Goal: Task Accomplishment & Management: Use online tool/utility

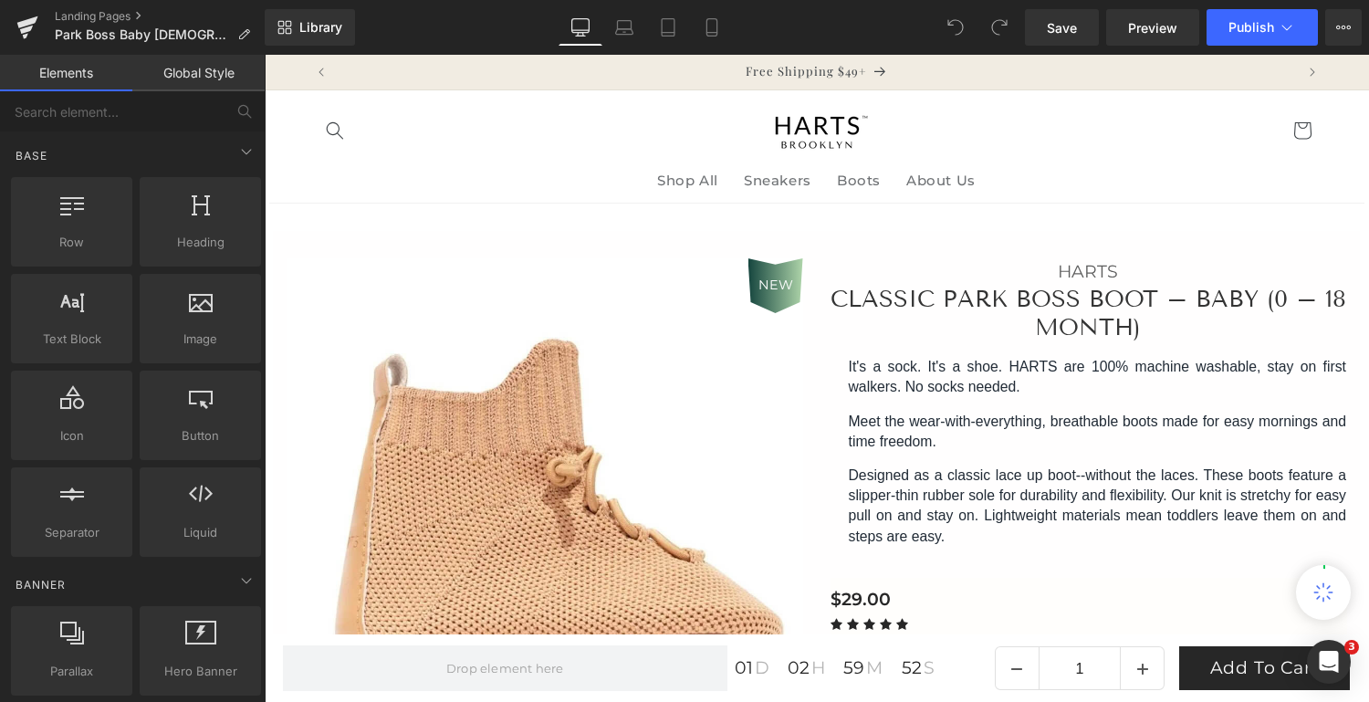
scroll to position [373, 0]
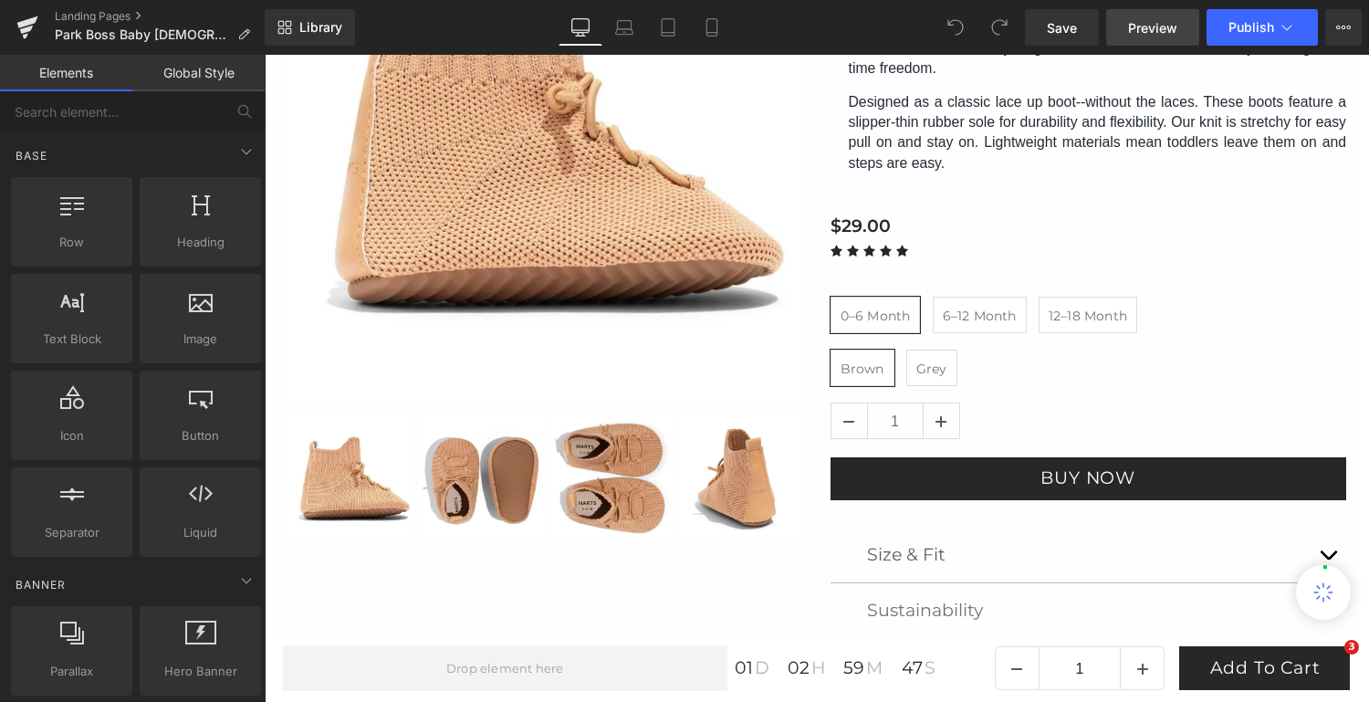
click at [1159, 22] on span "Preview" at bounding box center [1152, 27] width 49 height 19
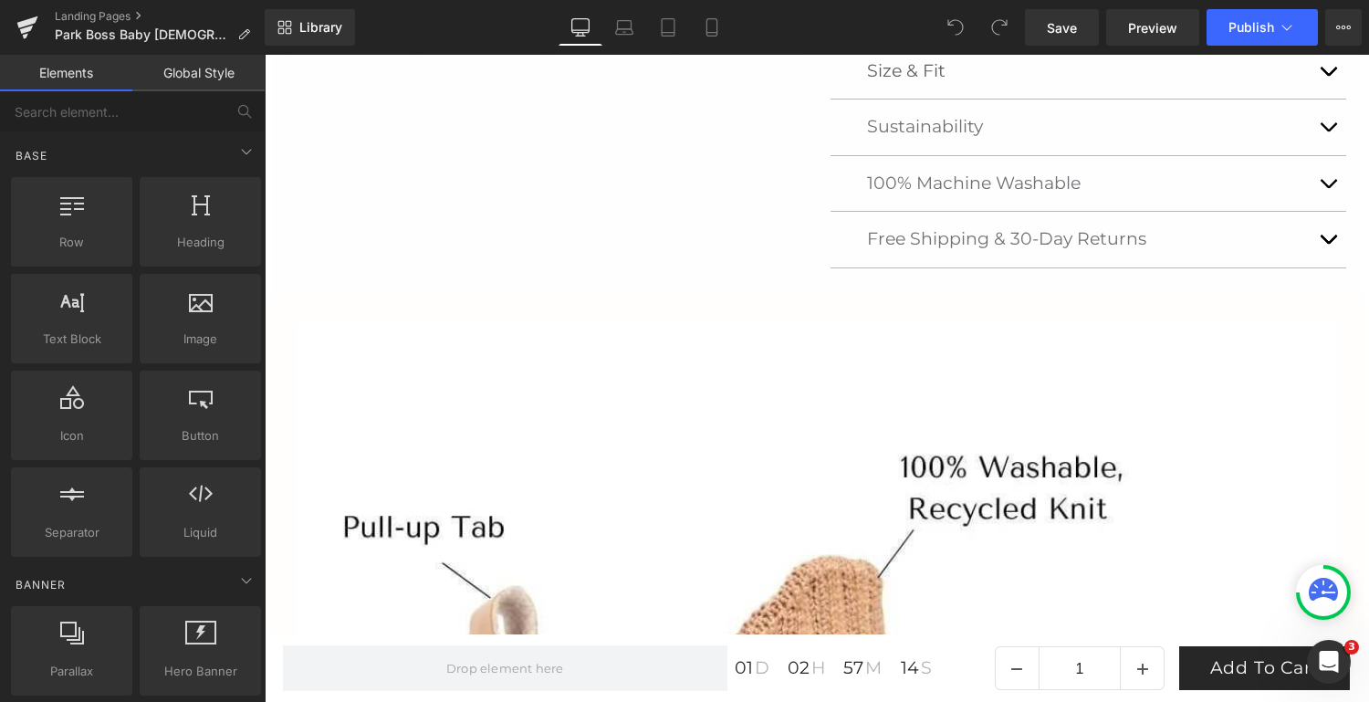
scroll to position [858, 0]
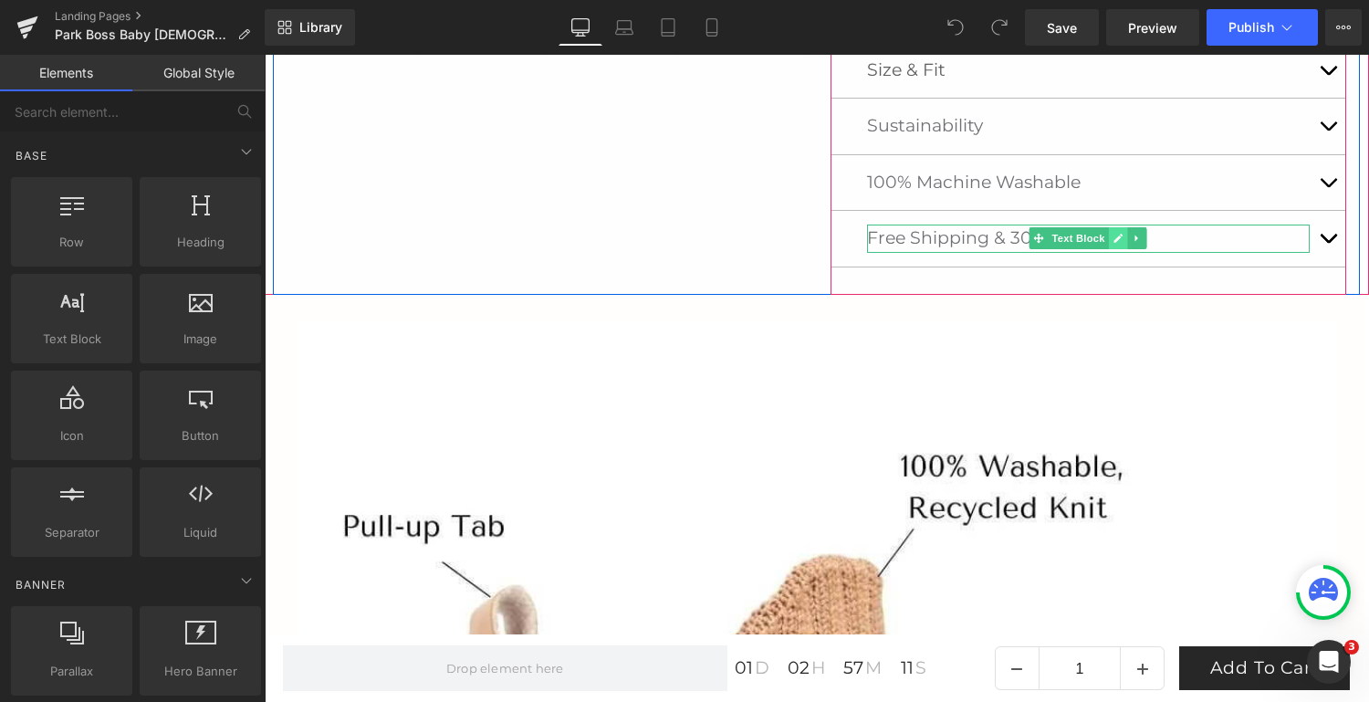
click at [1115, 242] on icon at bounding box center [1119, 238] width 10 height 11
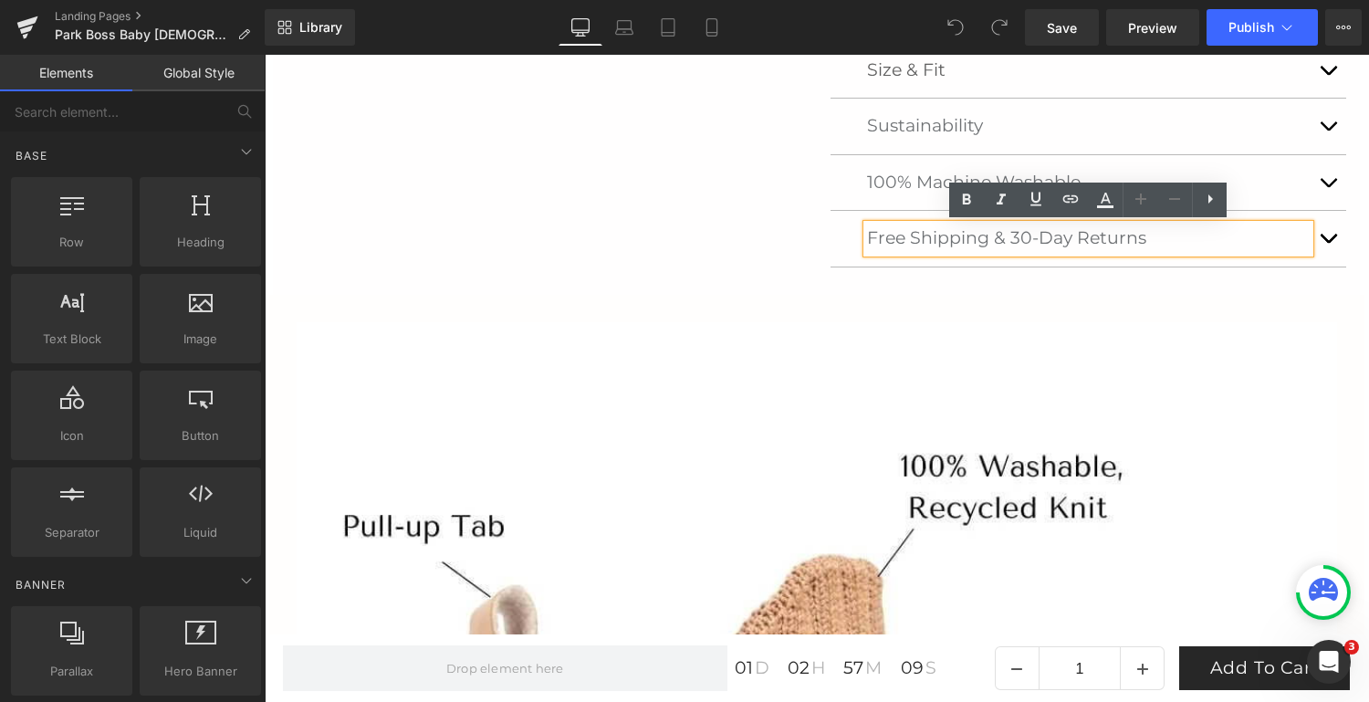
click at [1027, 236] on p "Free Shipping & 30-Day Returns" at bounding box center [1089, 238] width 444 height 27
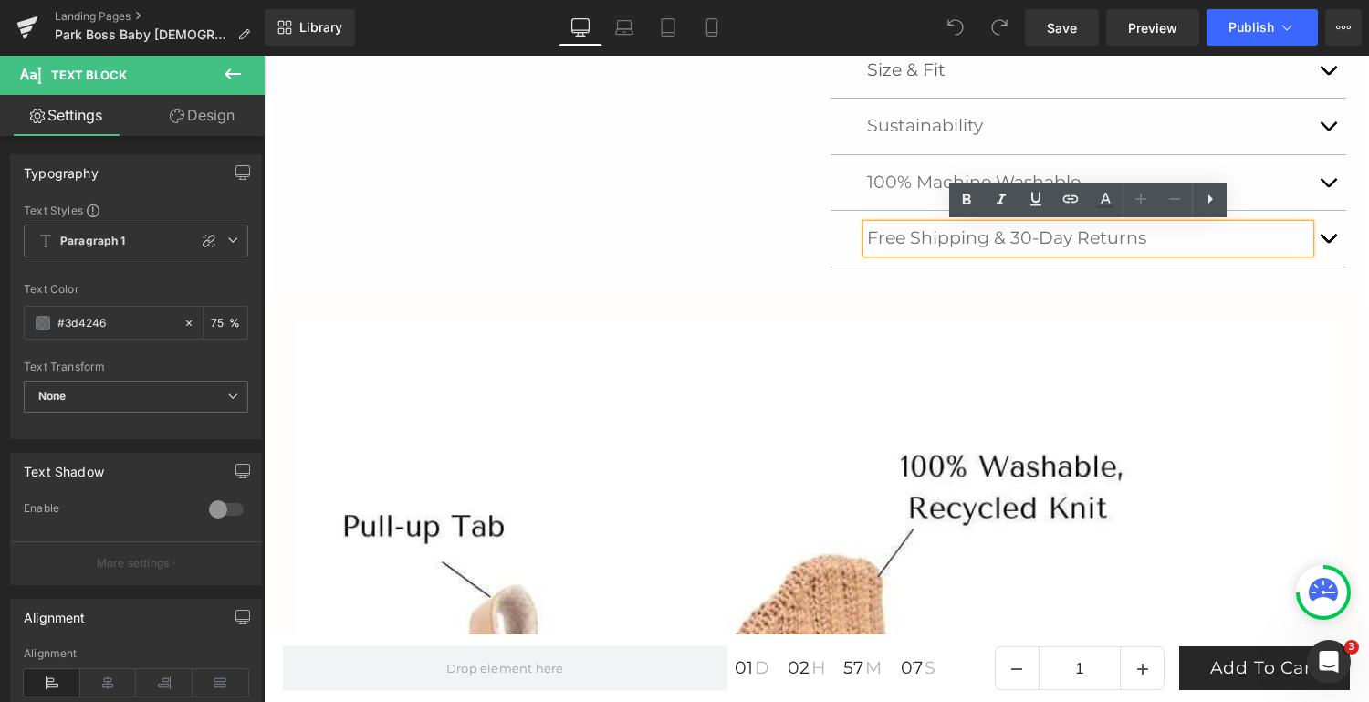
click at [1072, 234] on p "Free Shipping & 30-Day Returns" at bounding box center [1089, 238] width 444 height 27
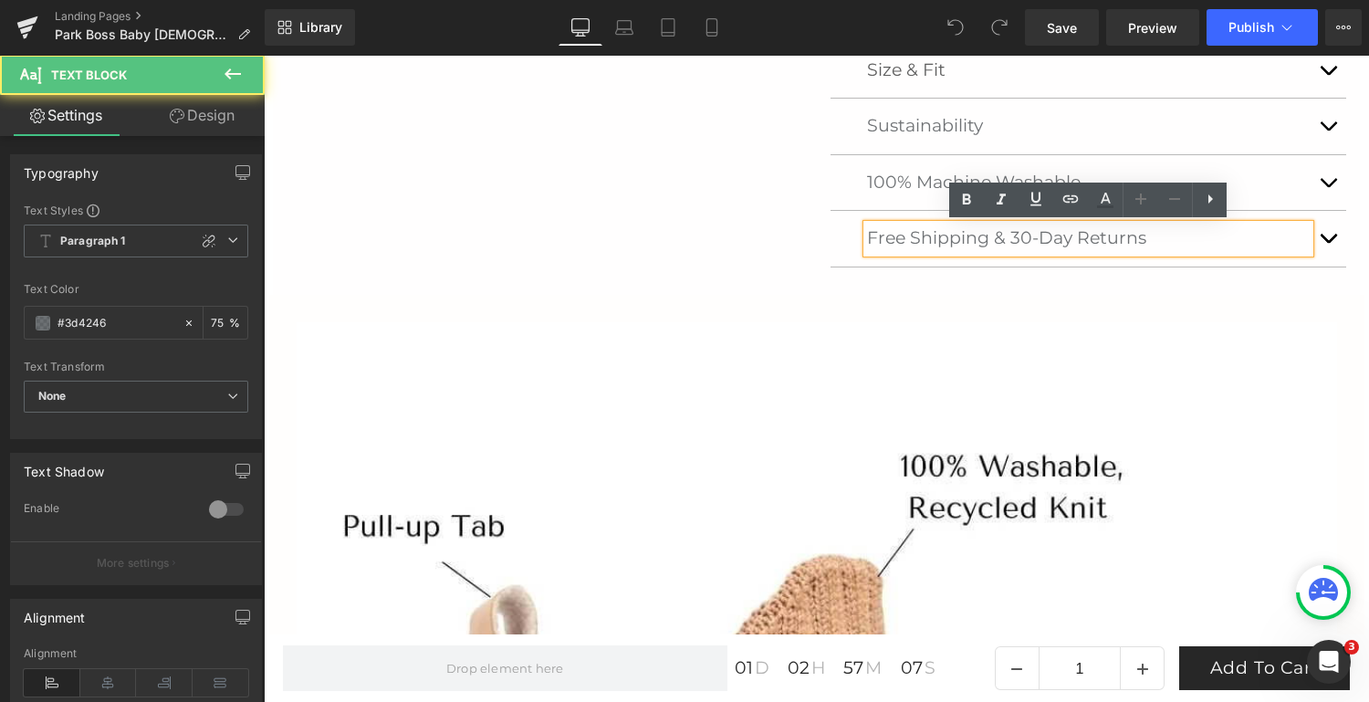
click at [1072, 234] on p "Free Shipping & 30-Day Returns" at bounding box center [1089, 238] width 444 height 27
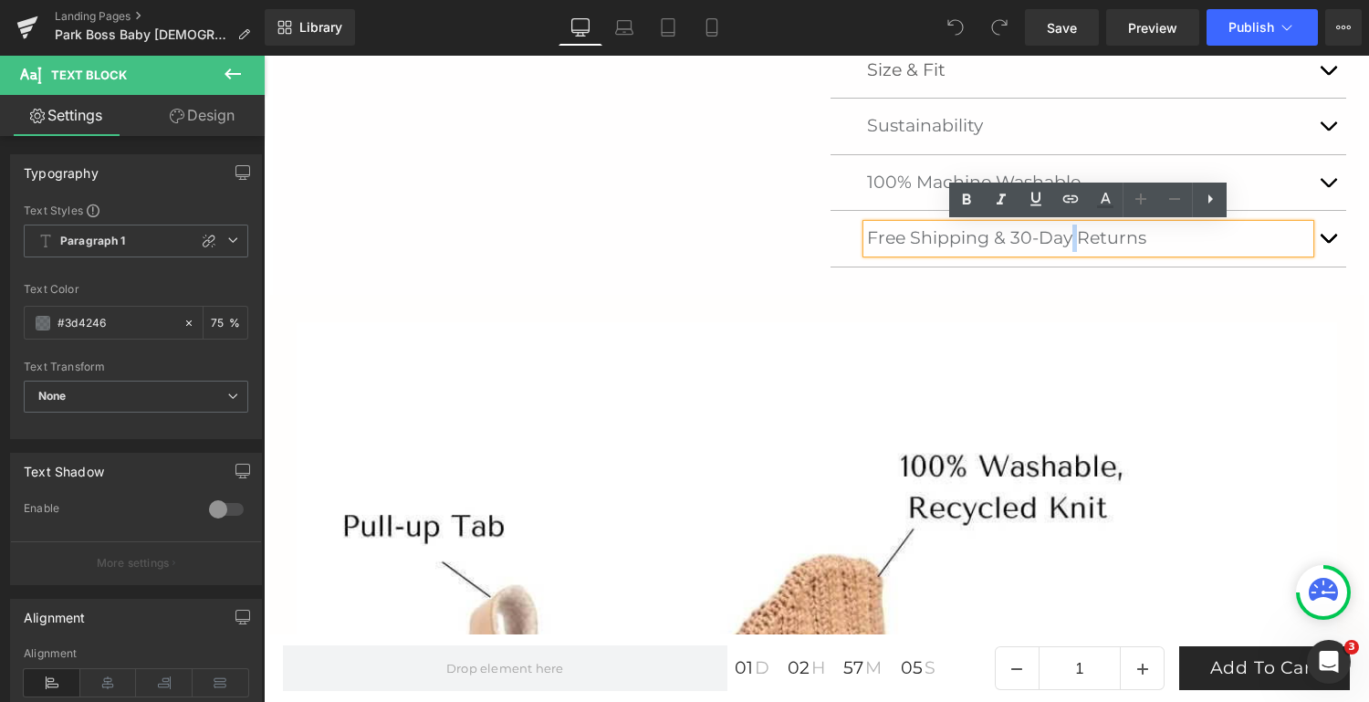
click at [1021, 237] on p "Free Shipping & 30-Day Returns" at bounding box center [1089, 238] width 444 height 27
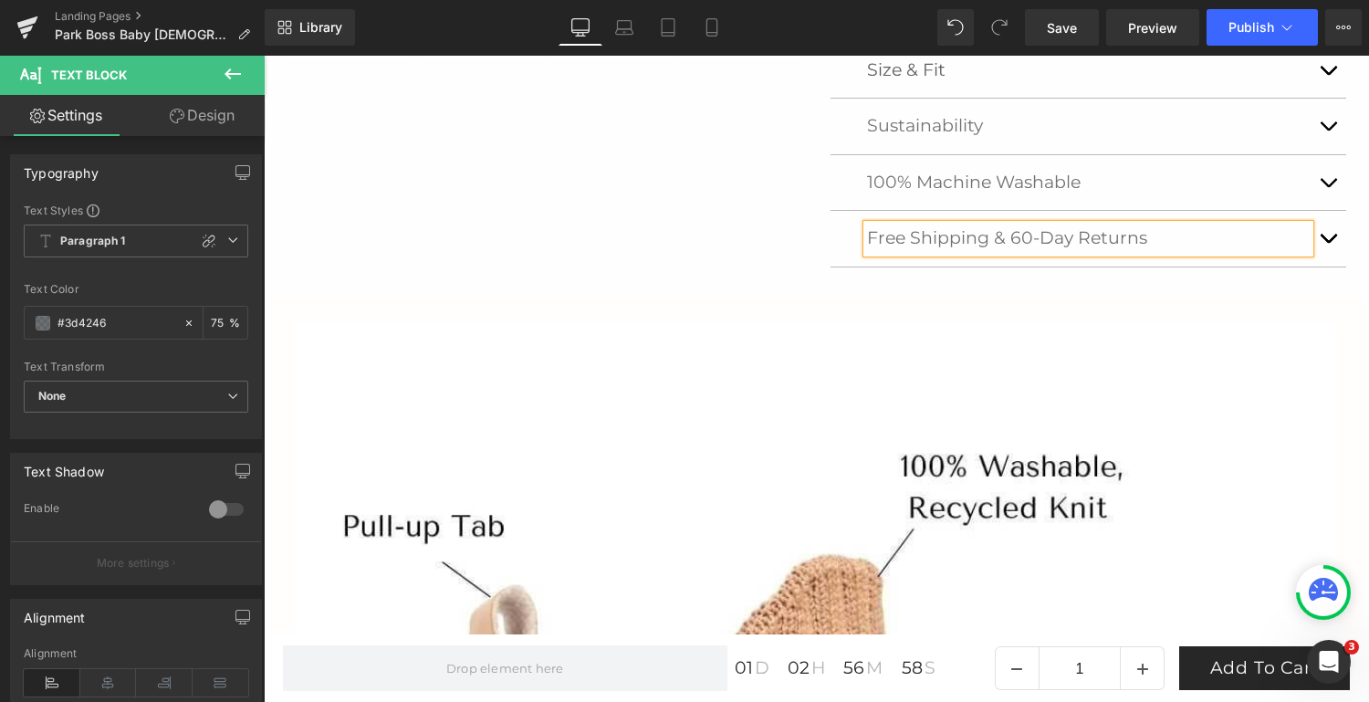
click at [1328, 75] on span "button" at bounding box center [1328, 75] width 0 height 0
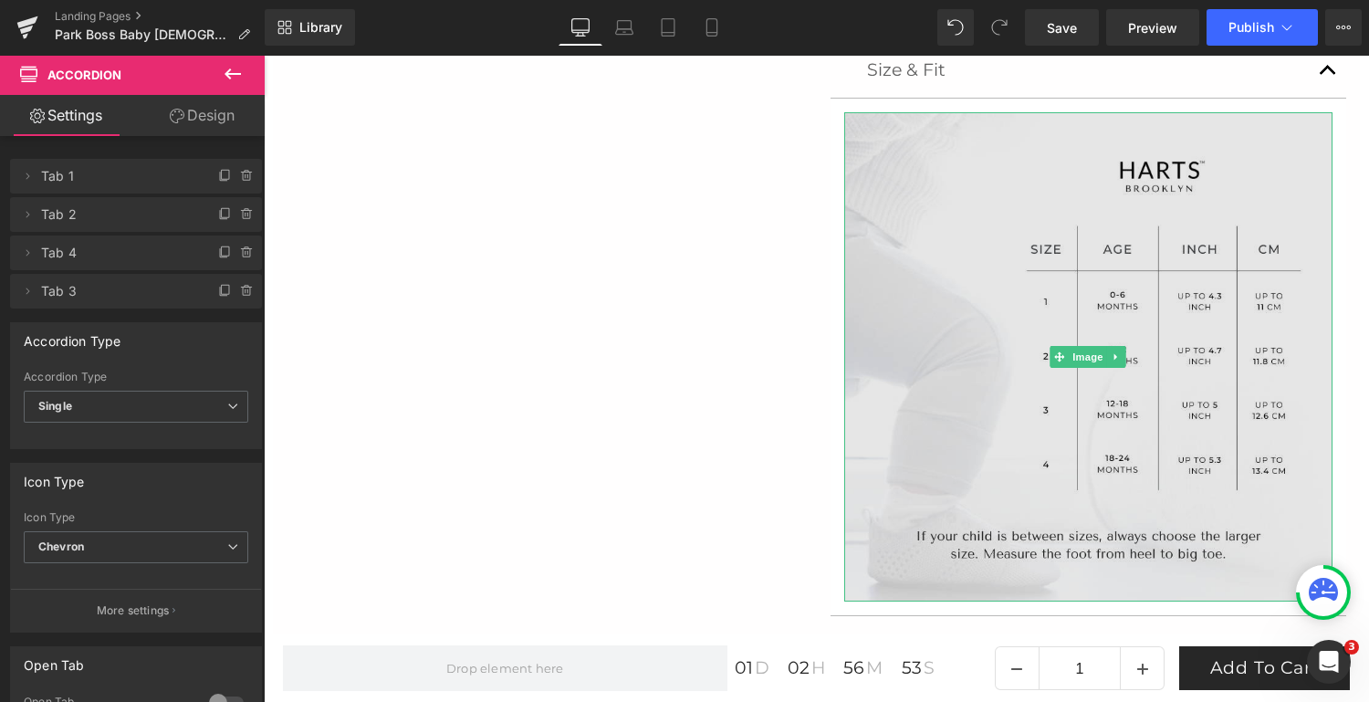
click at [1141, 294] on img at bounding box center [1088, 356] width 489 height 489
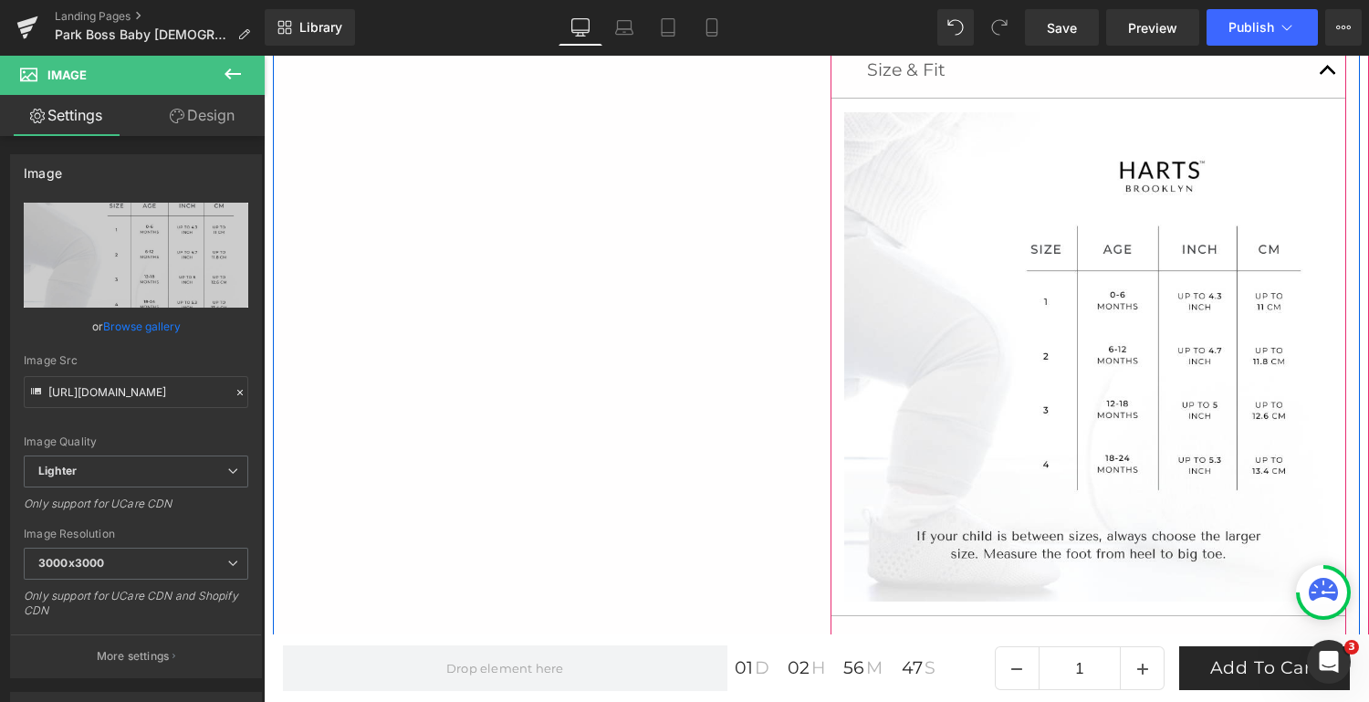
click at [1328, 75] on span "button" at bounding box center [1328, 75] width 0 height 0
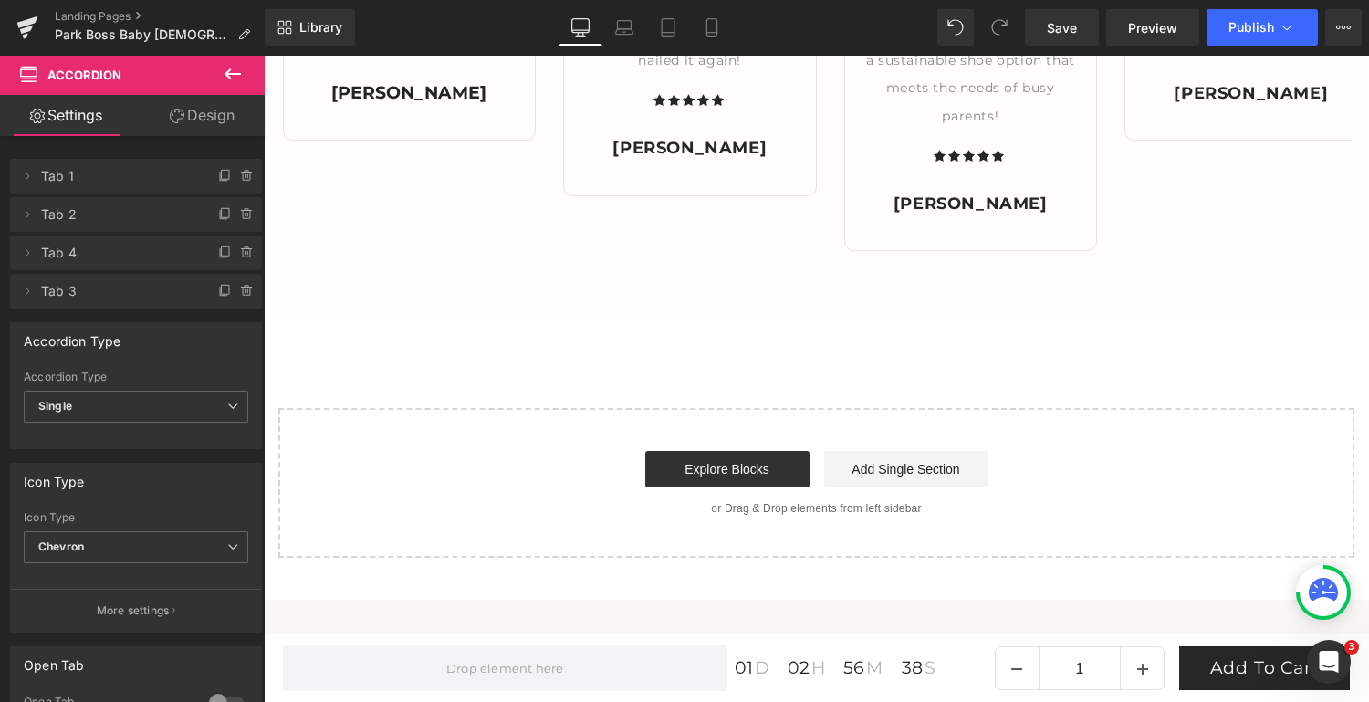
scroll to position [3278, 0]
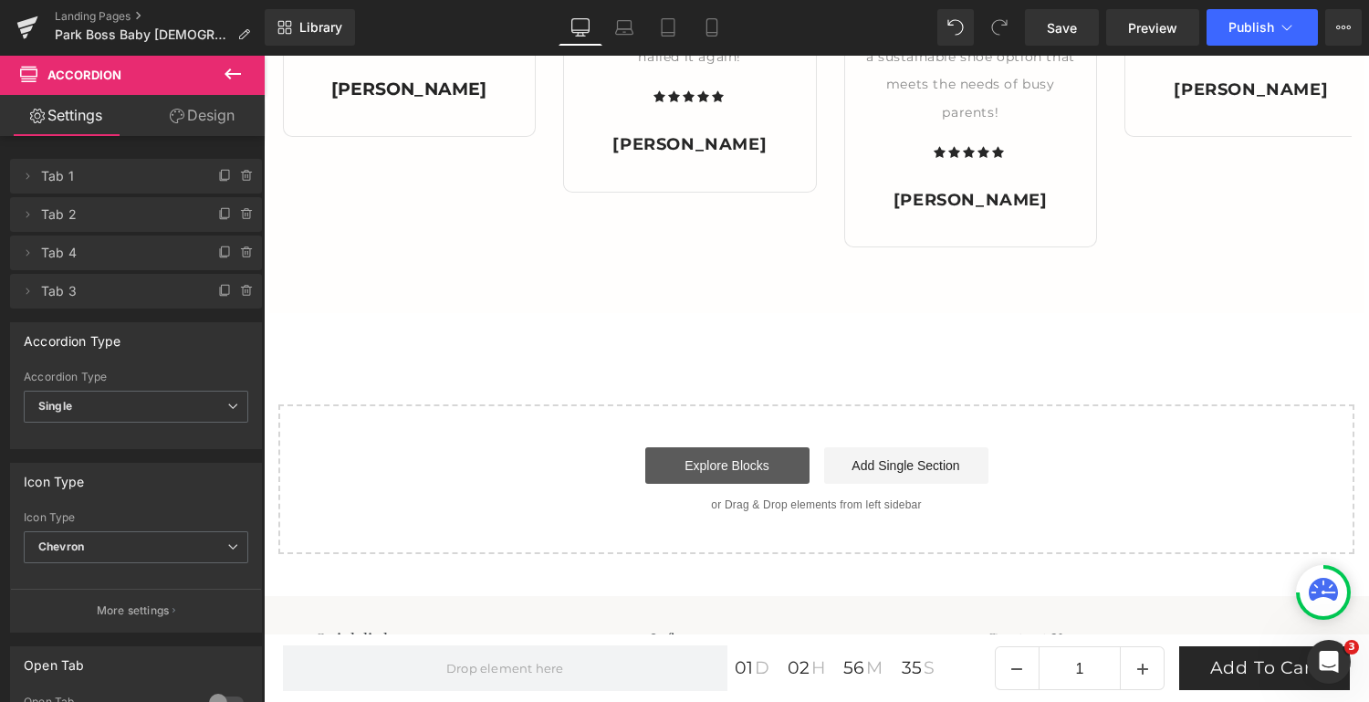
click at [751, 458] on link "Explore Blocks" at bounding box center [727, 465] width 164 height 37
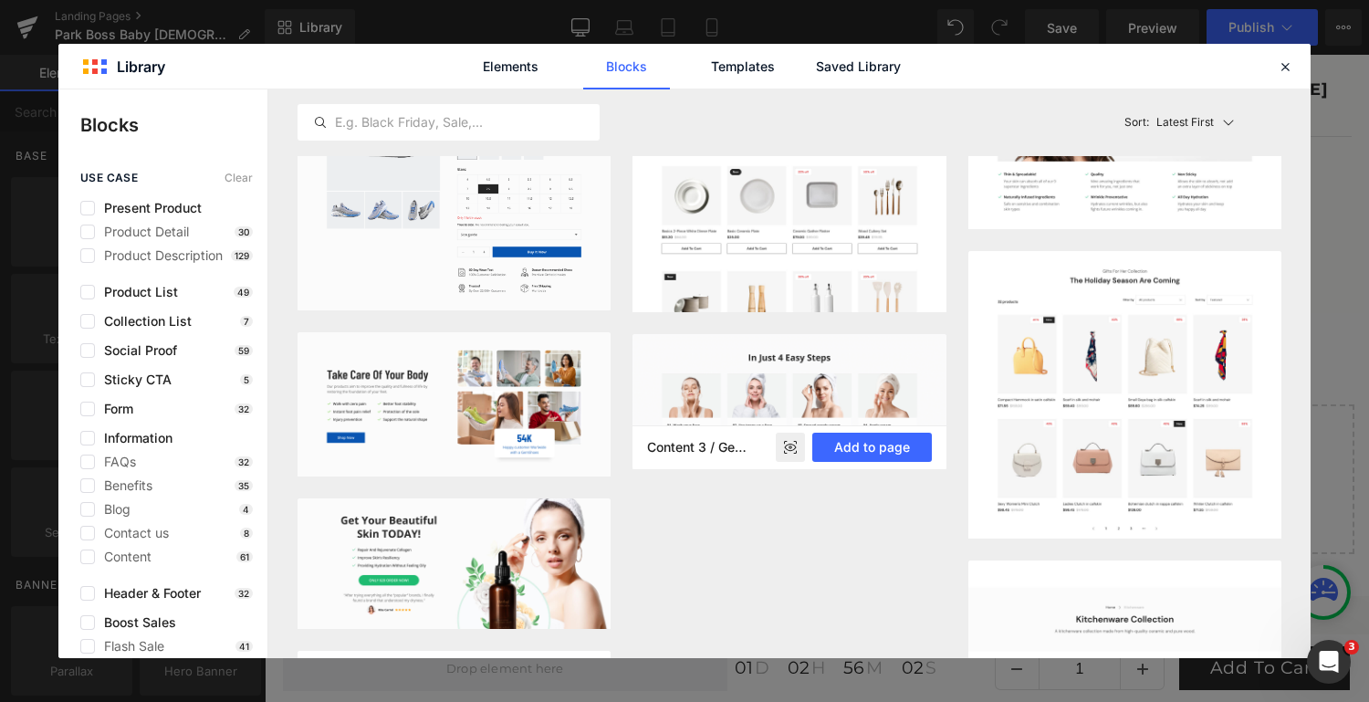
scroll to position [1757, 0]
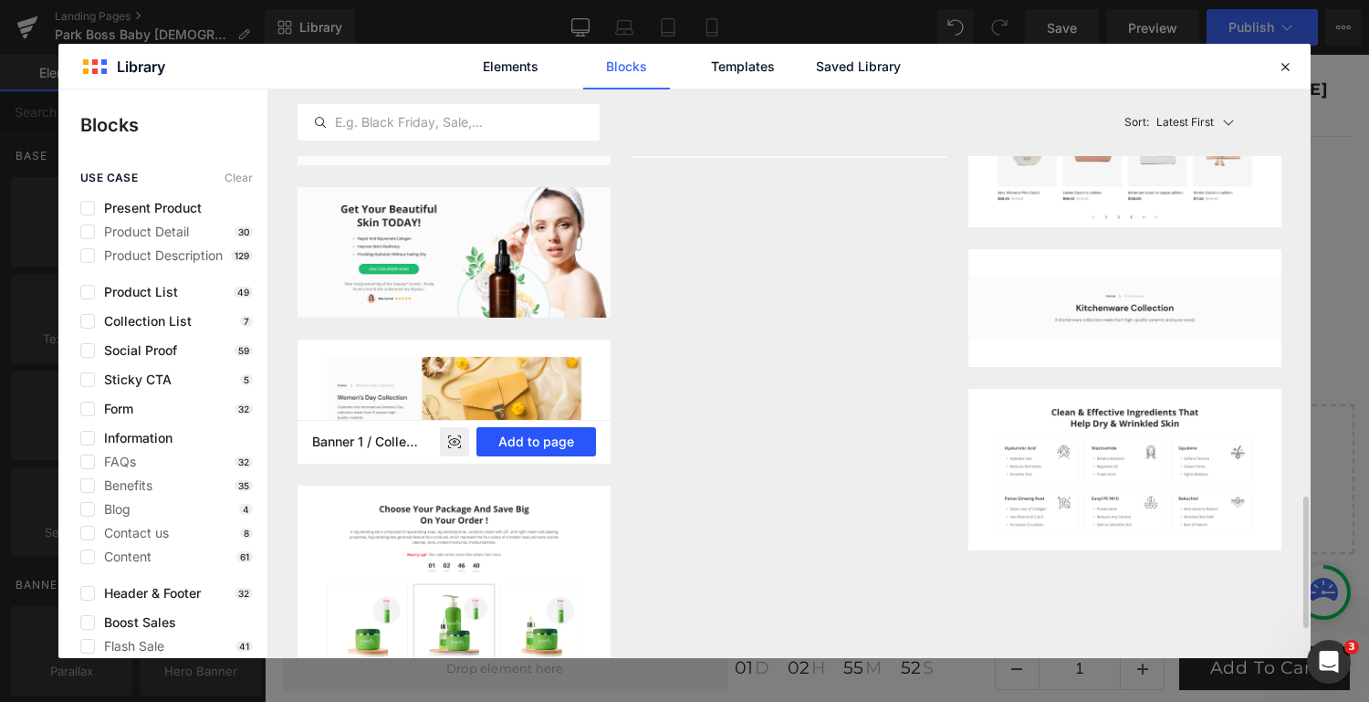
click at [563, 445] on button "Add to page" at bounding box center [536, 441] width 120 height 29
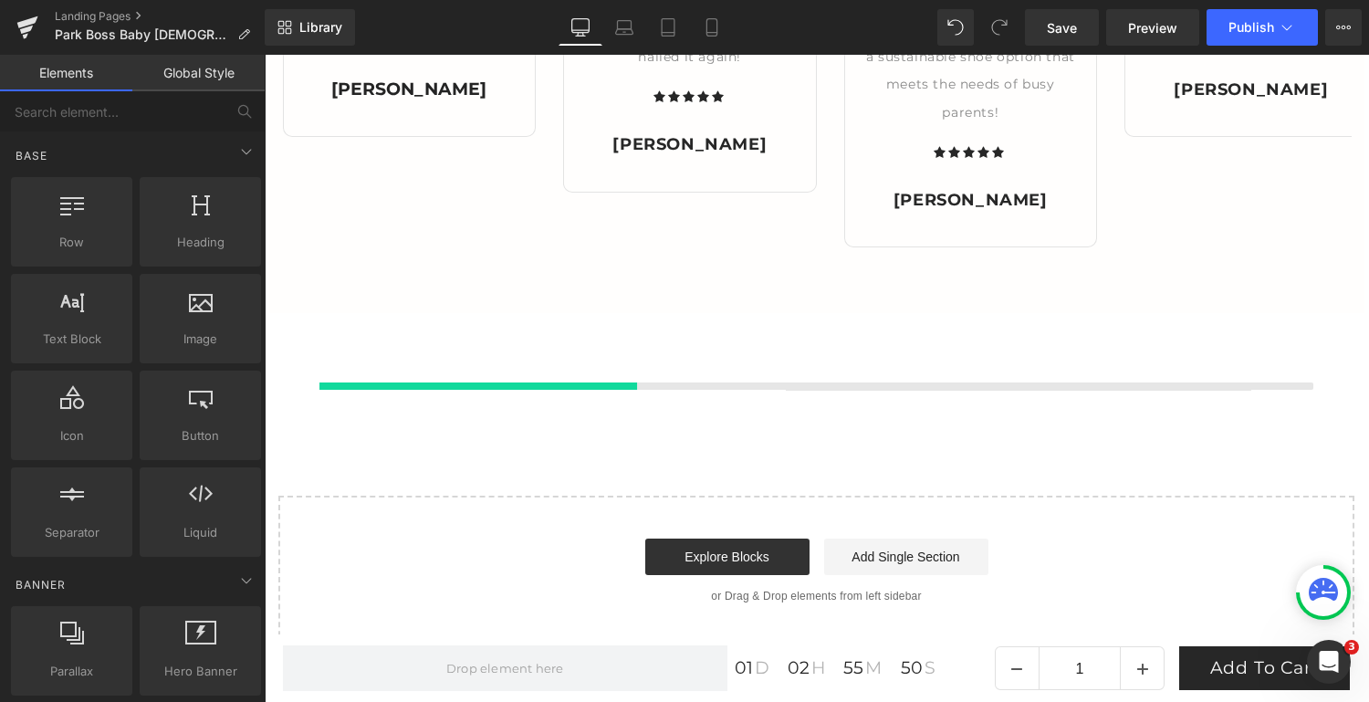
scroll to position [3445, 0]
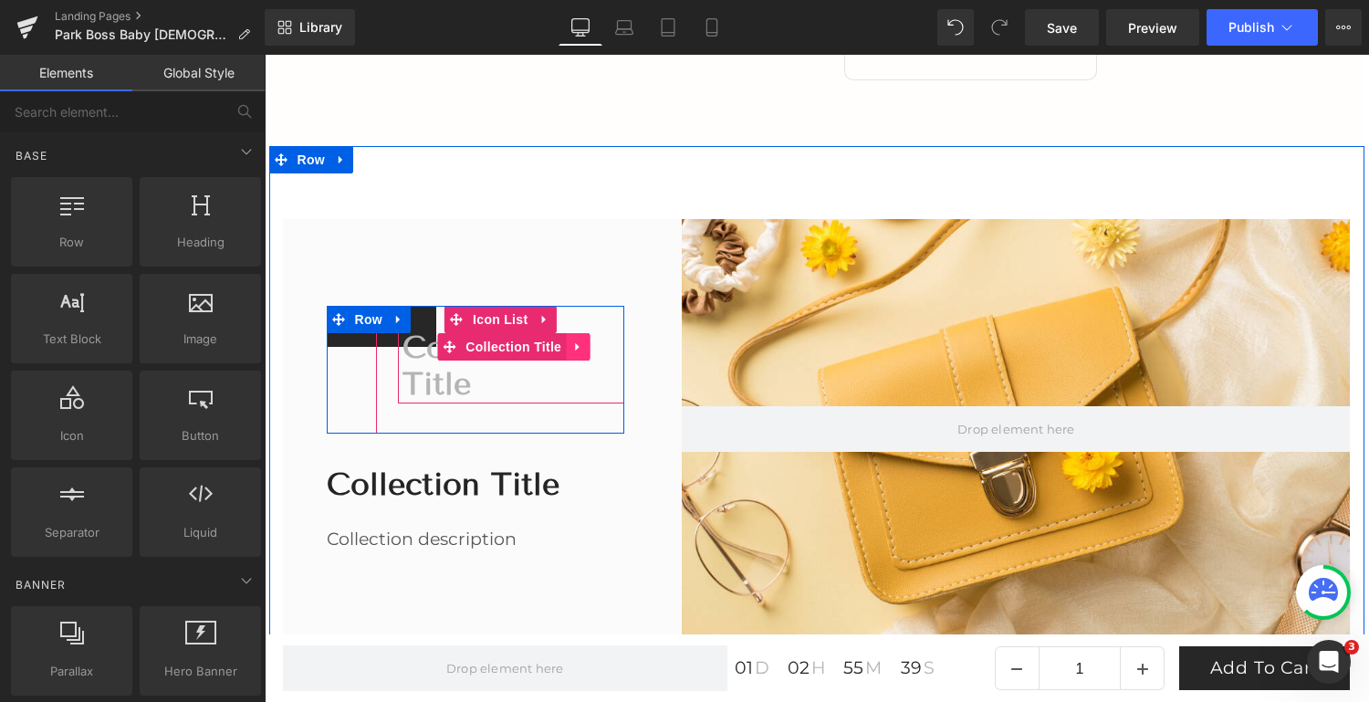
click at [579, 348] on icon at bounding box center [577, 347] width 13 height 14
click at [588, 346] on icon at bounding box center [589, 347] width 13 height 14
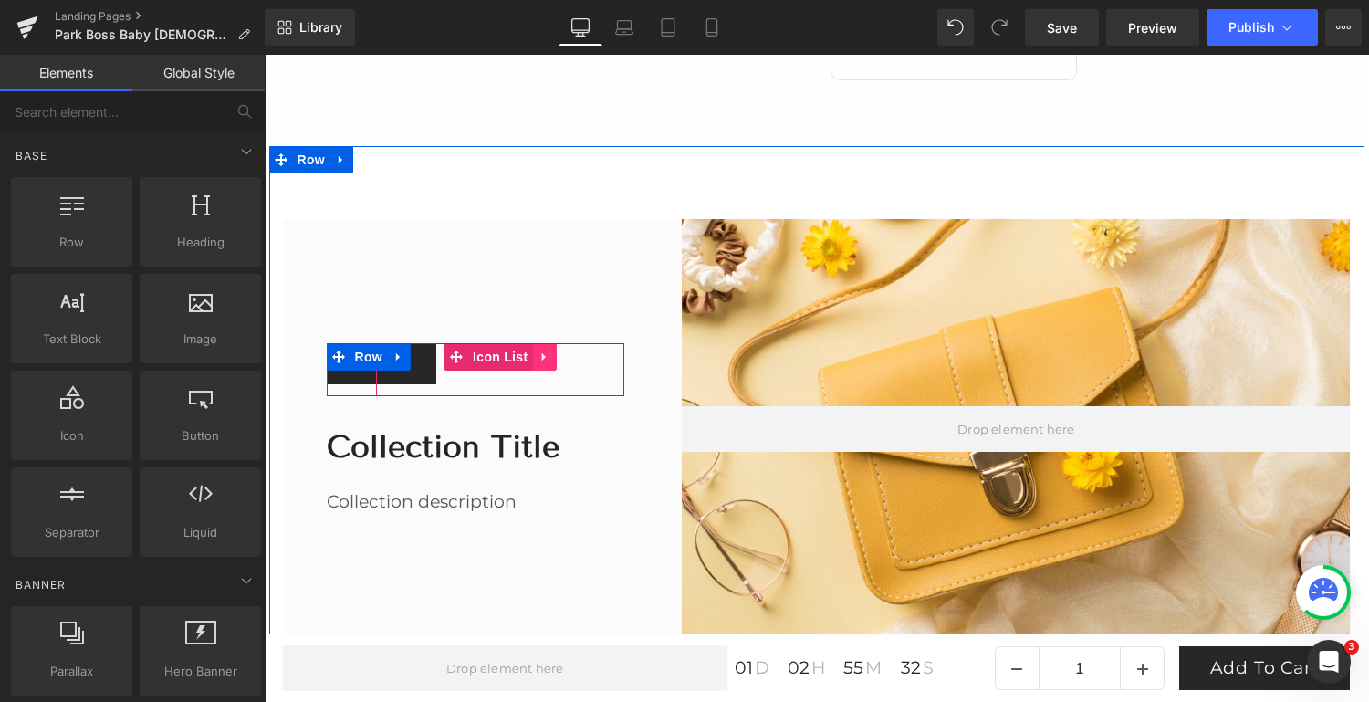
click at [544, 355] on icon at bounding box center [544, 357] width 13 height 14
click at [553, 355] on icon at bounding box center [555, 357] width 13 height 14
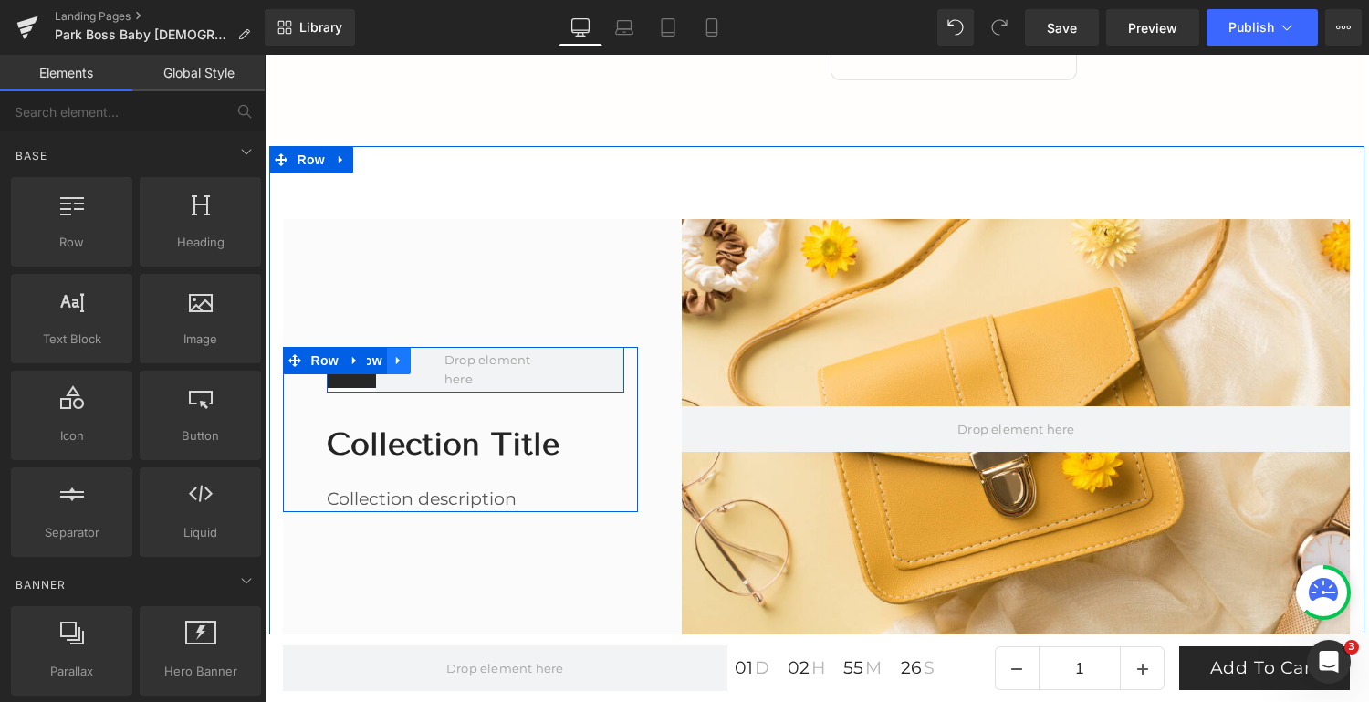
click at [397, 359] on icon at bounding box center [398, 361] width 4 height 8
click at [440, 365] on icon at bounding box center [446, 360] width 13 height 13
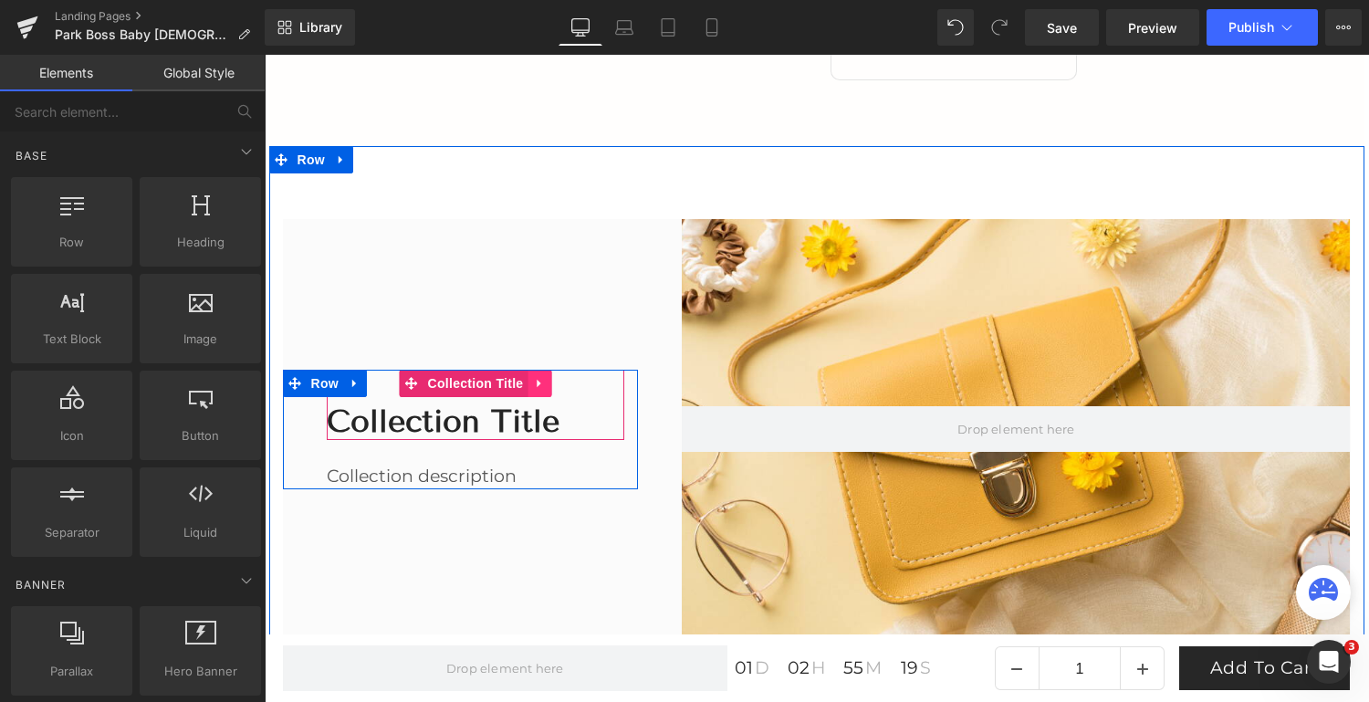
click at [537, 385] on icon at bounding box center [539, 384] width 4 height 8
click at [546, 383] on icon at bounding box center [551, 383] width 13 height 13
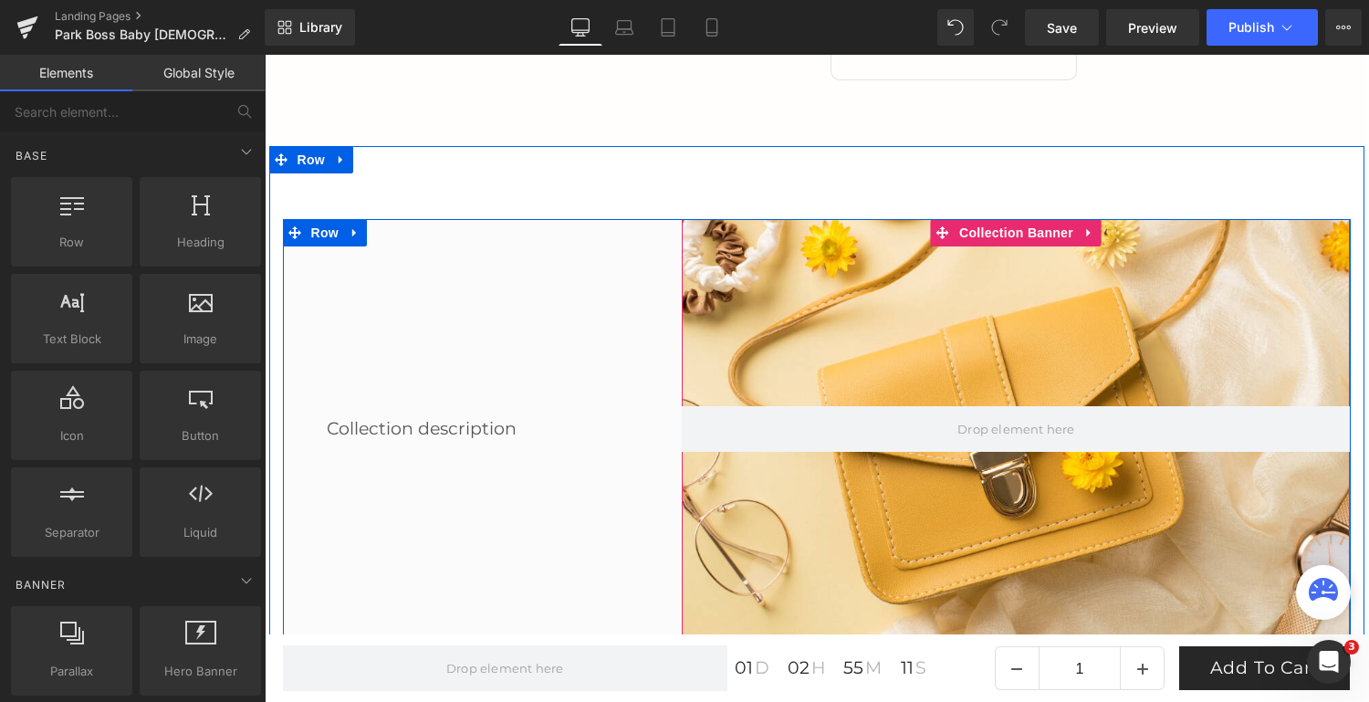
click at [916, 322] on div at bounding box center [1016, 429] width 668 height 420
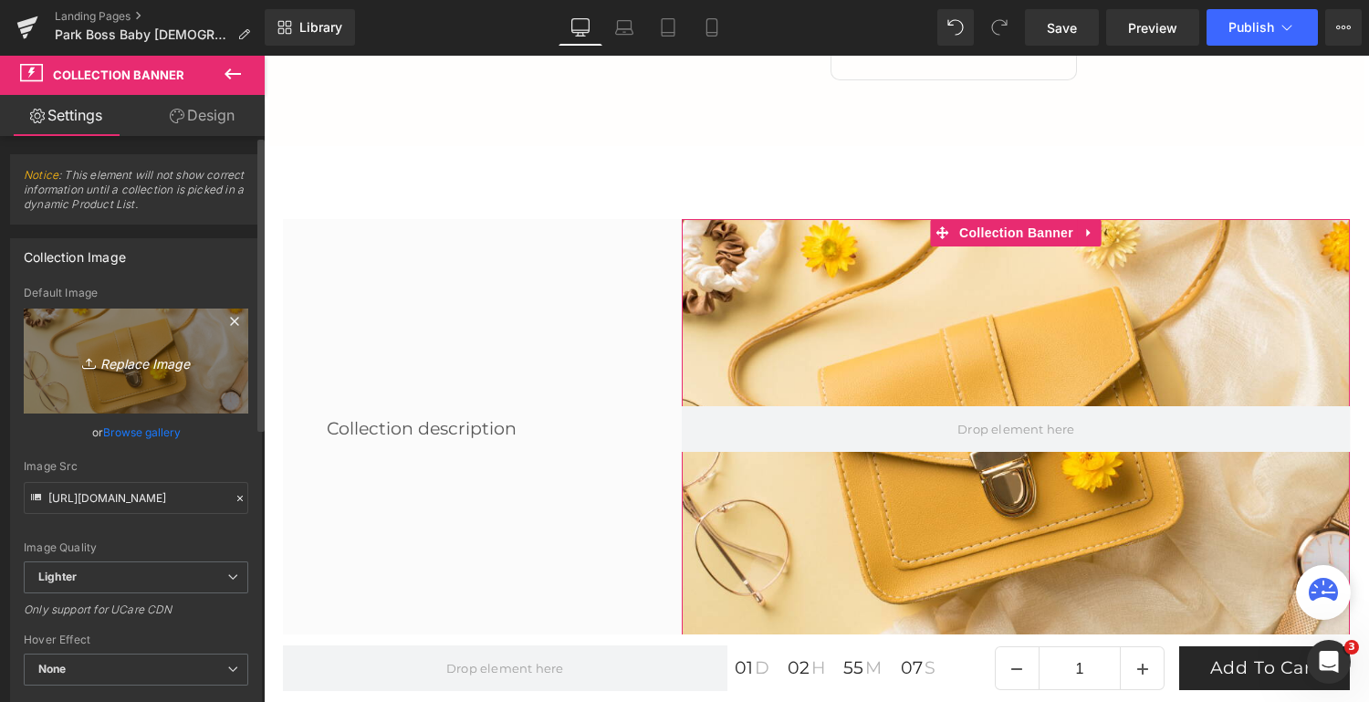
click at [137, 355] on icon "Replace Image" at bounding box center [136, 361] width 146 height 23
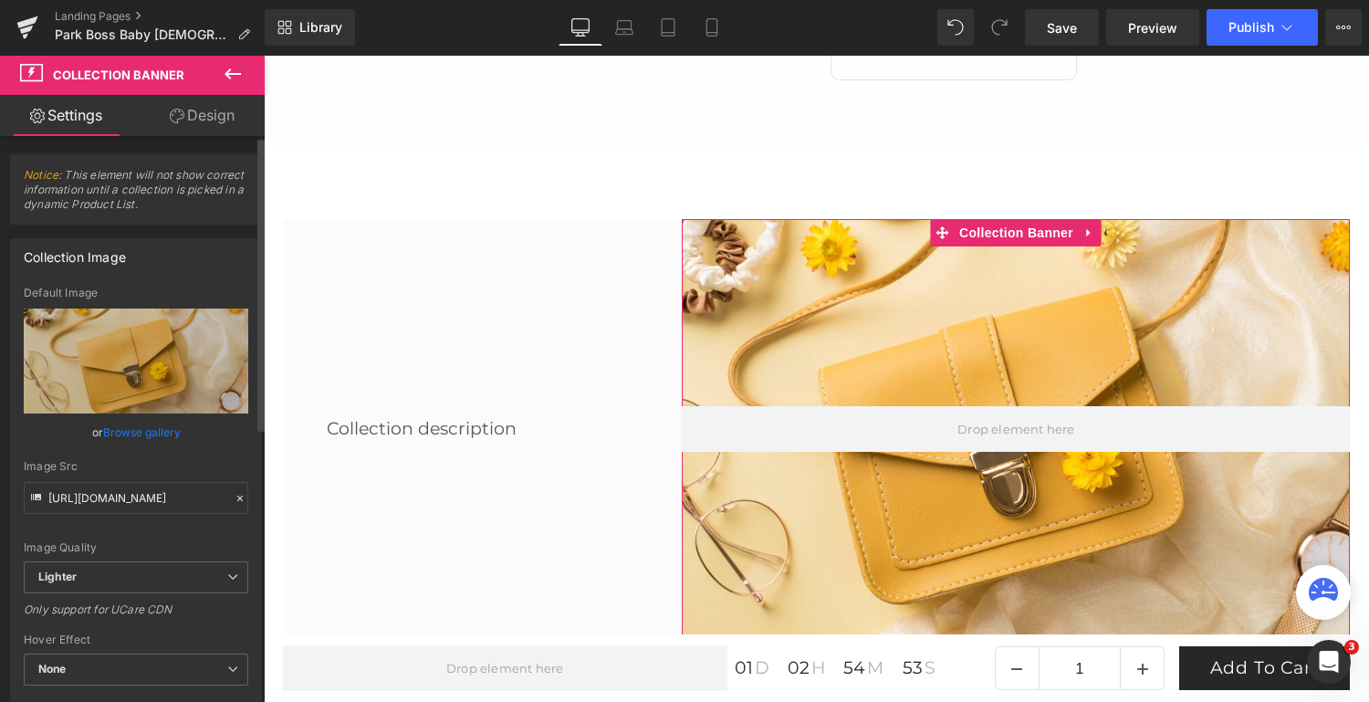
click at [141, 430] on link "Browse gallery" at bounding box center [142, 432] width 78 height 32
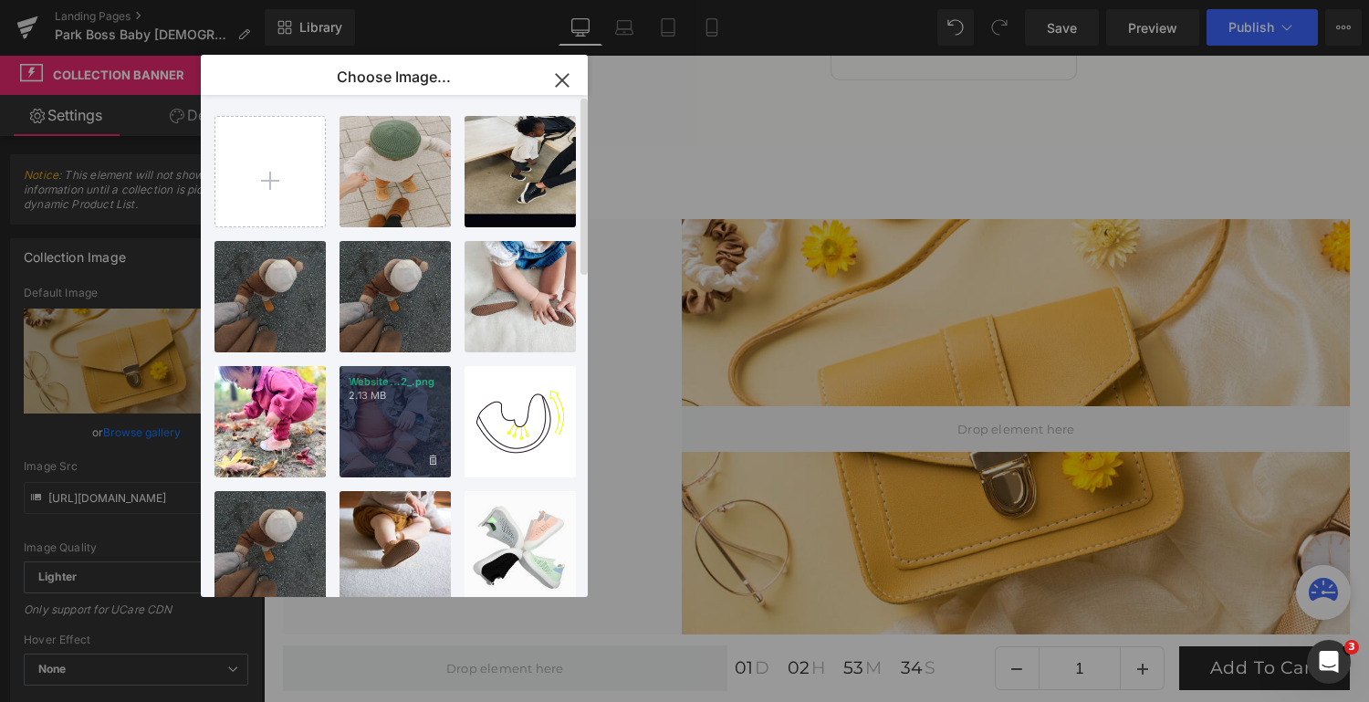
scroll to position [0, 0]
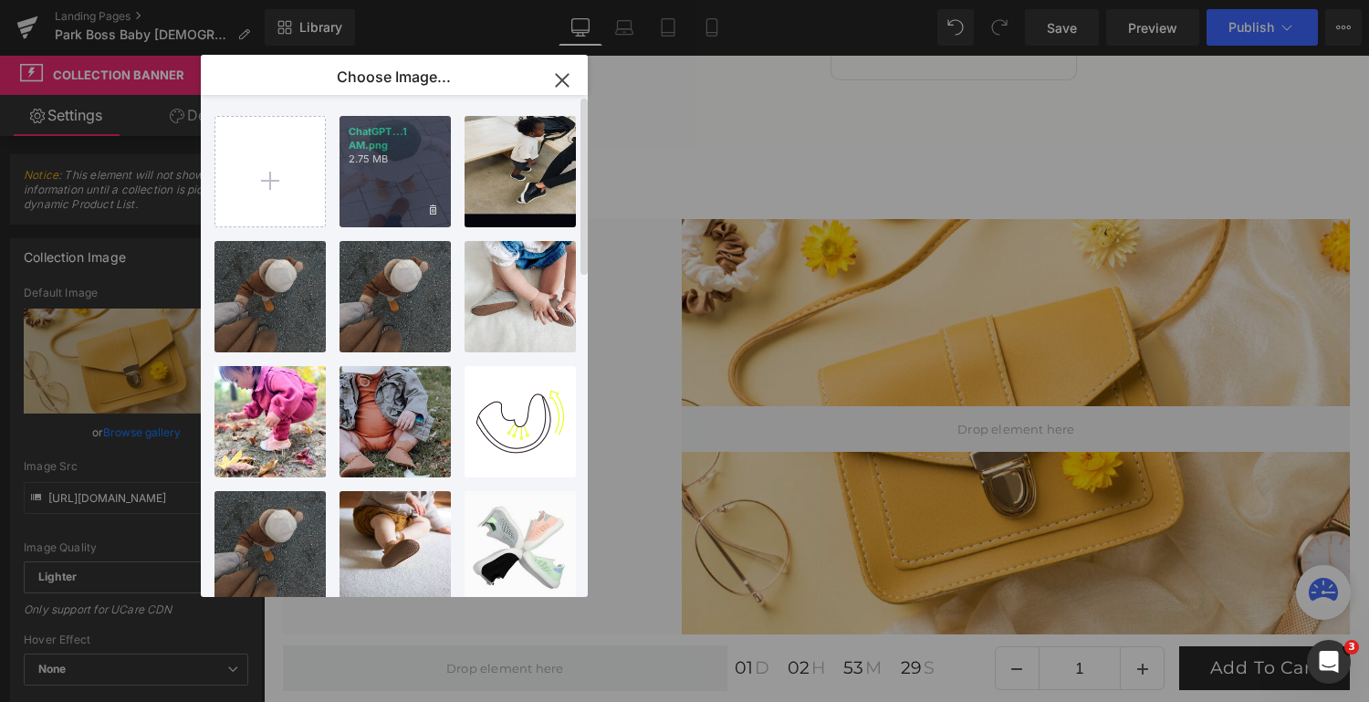
click at [0, 0] on div "ChatGPT...1 AM.png 2.75 MB" at bounding box center [0, 0] width 0 height 0
type input "[URL][DOMAIN_NAME][DATE]"
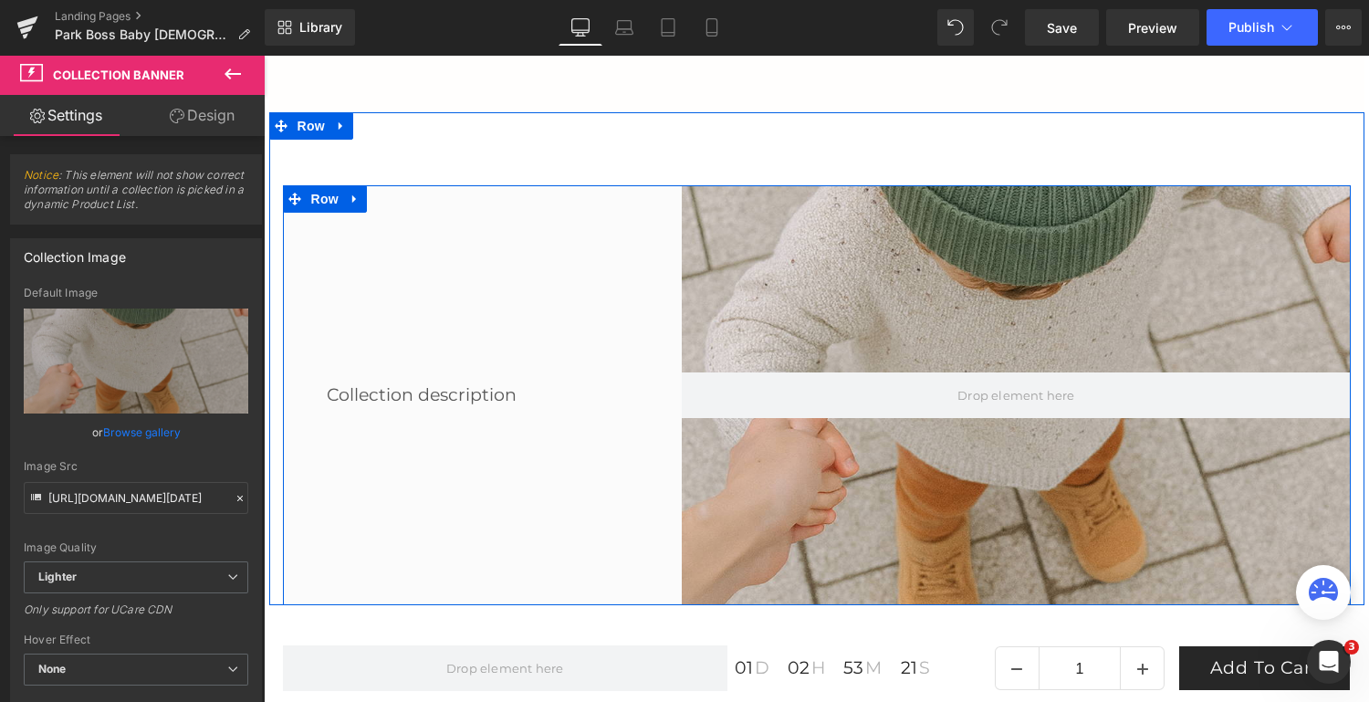
scroll to position [3484, 0]
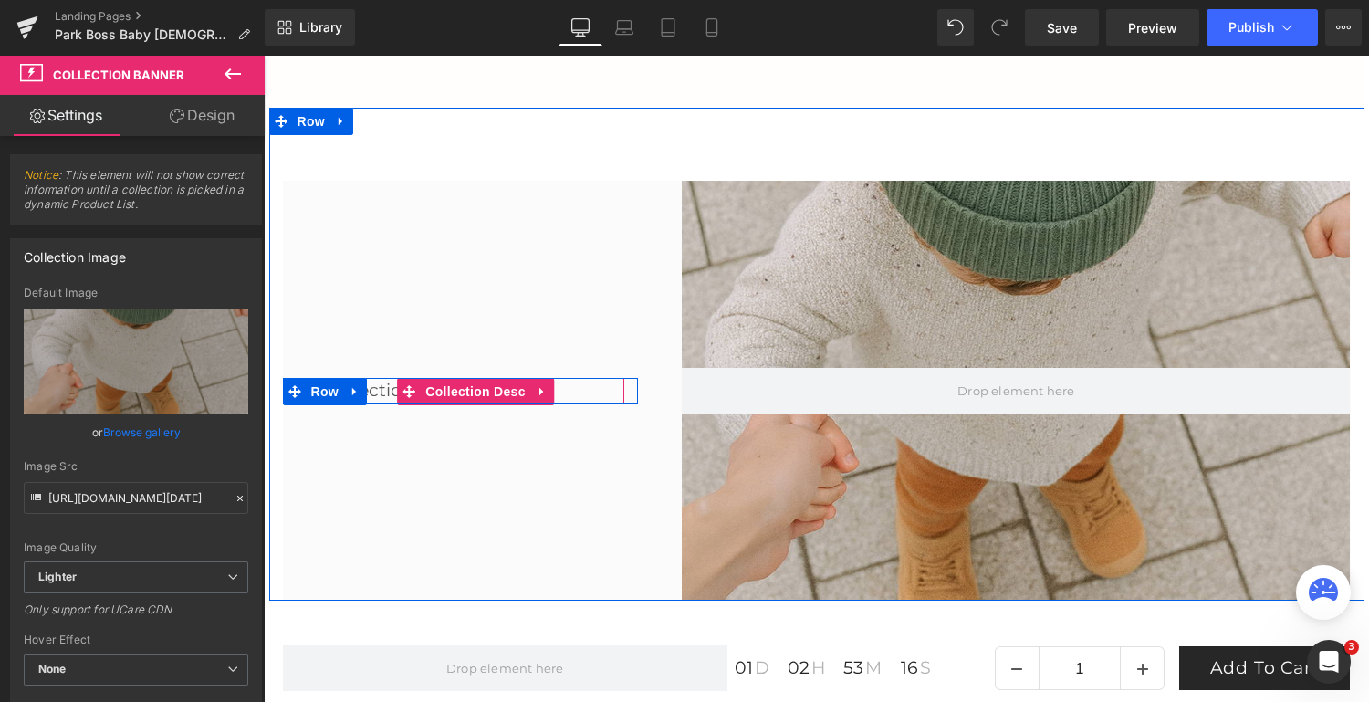
click at [377, 392] on div "Collection description" at bounding box center [476, 391] width 298 height 26
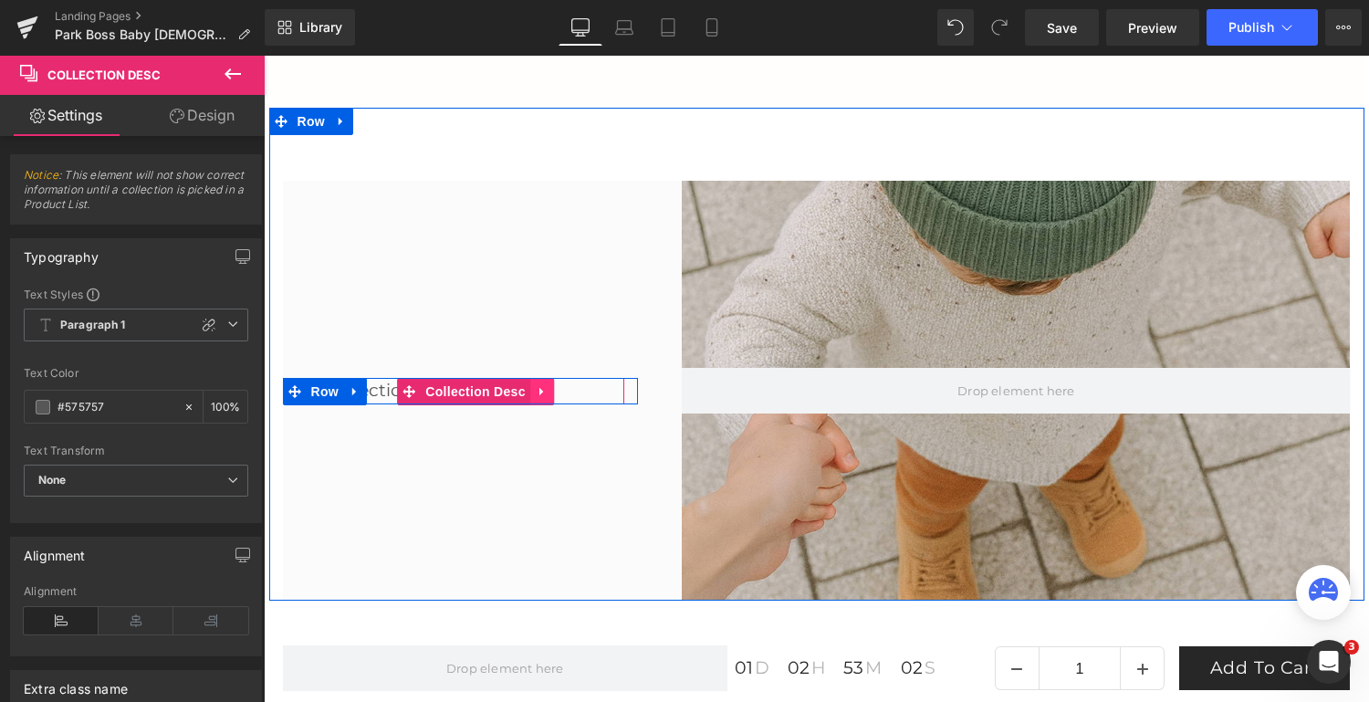
click at [539, 390] on icon at bounding box center [542, 392] width 13 height 14
click at [549, 392] on icon at bounding box center [554, 392] width 13 height 14
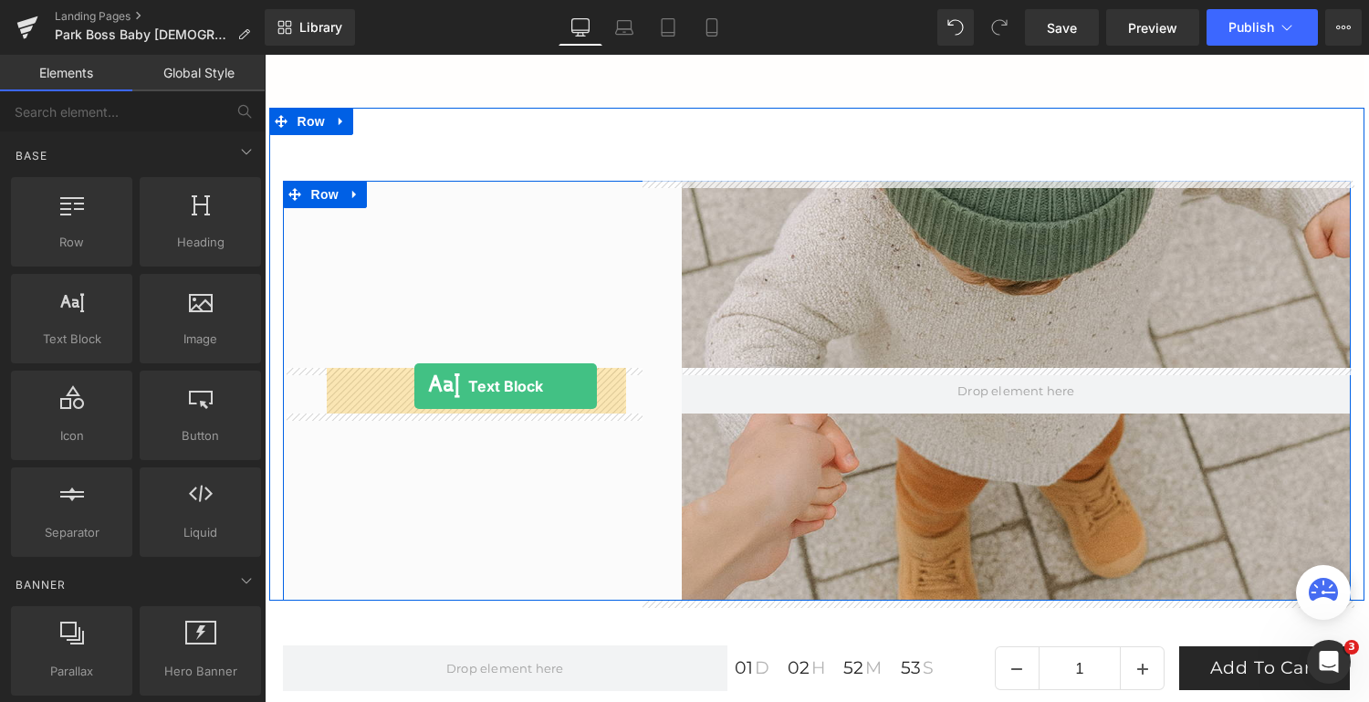
drag, startPoint x: 342, startPoint y: 372, endPoint x: 413, endPoint y: 386, distance: 72.5
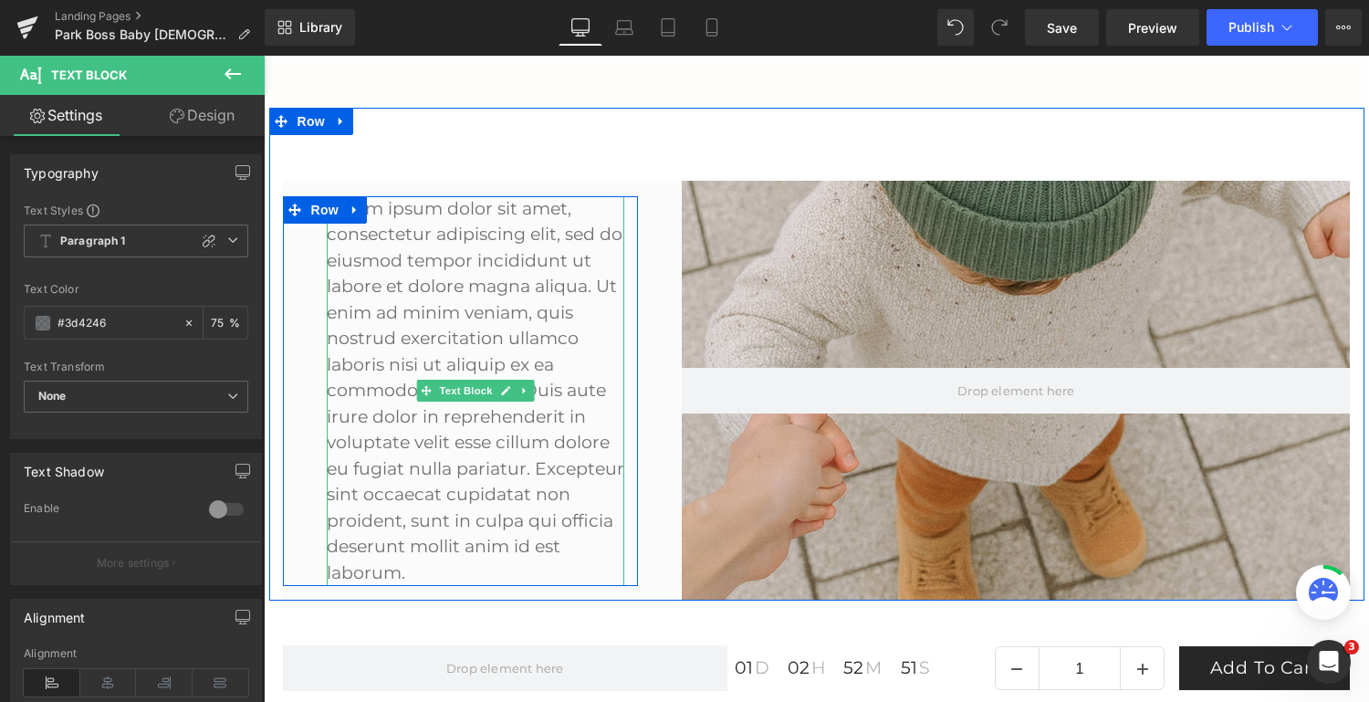
click at [457, 567] on p "Lorem ipsum dolor sit amet, consectetur adipiscing elit, sed do eiusmod tempor …" at bounding box center [476, 391] width 298 height 391
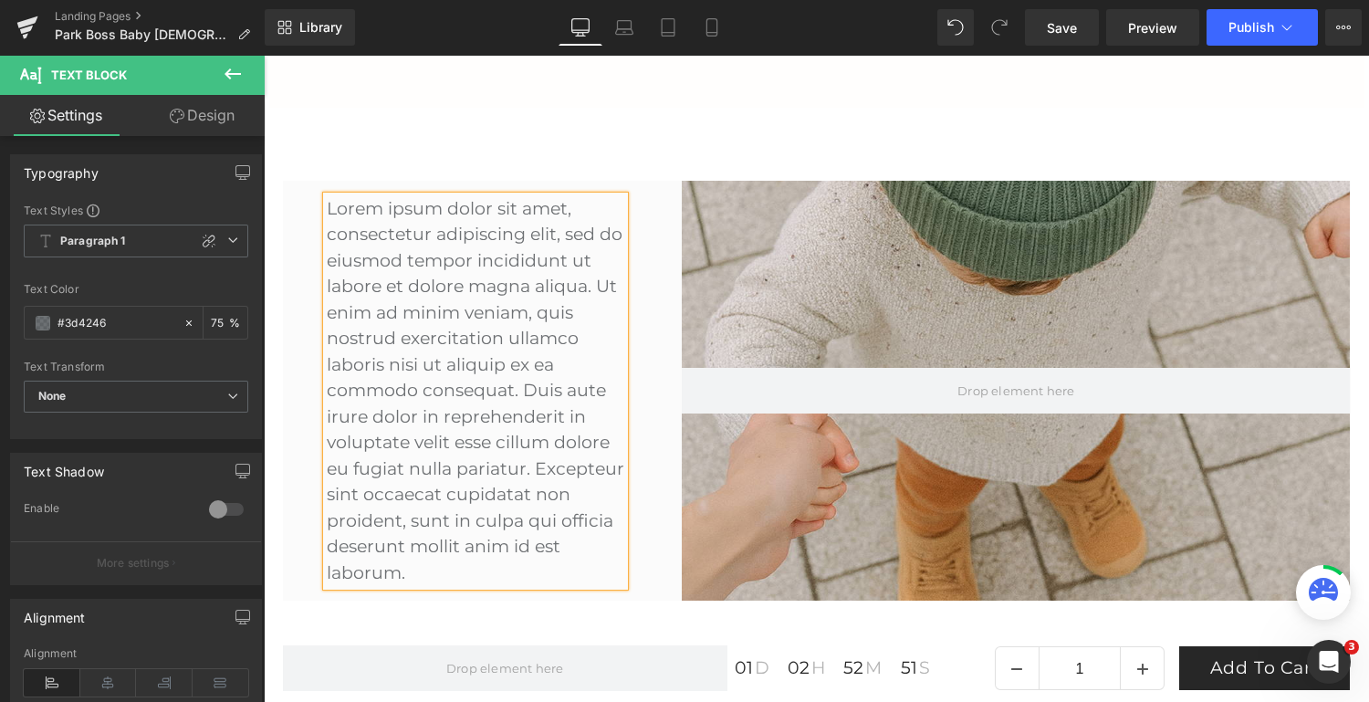
click at [480, 572] on p "Lorem ipsum dolor sit amet, consectetur adipiscing elit, sed do eiusmod tempor …" at bounding box center [476, 391] width 298 height 391
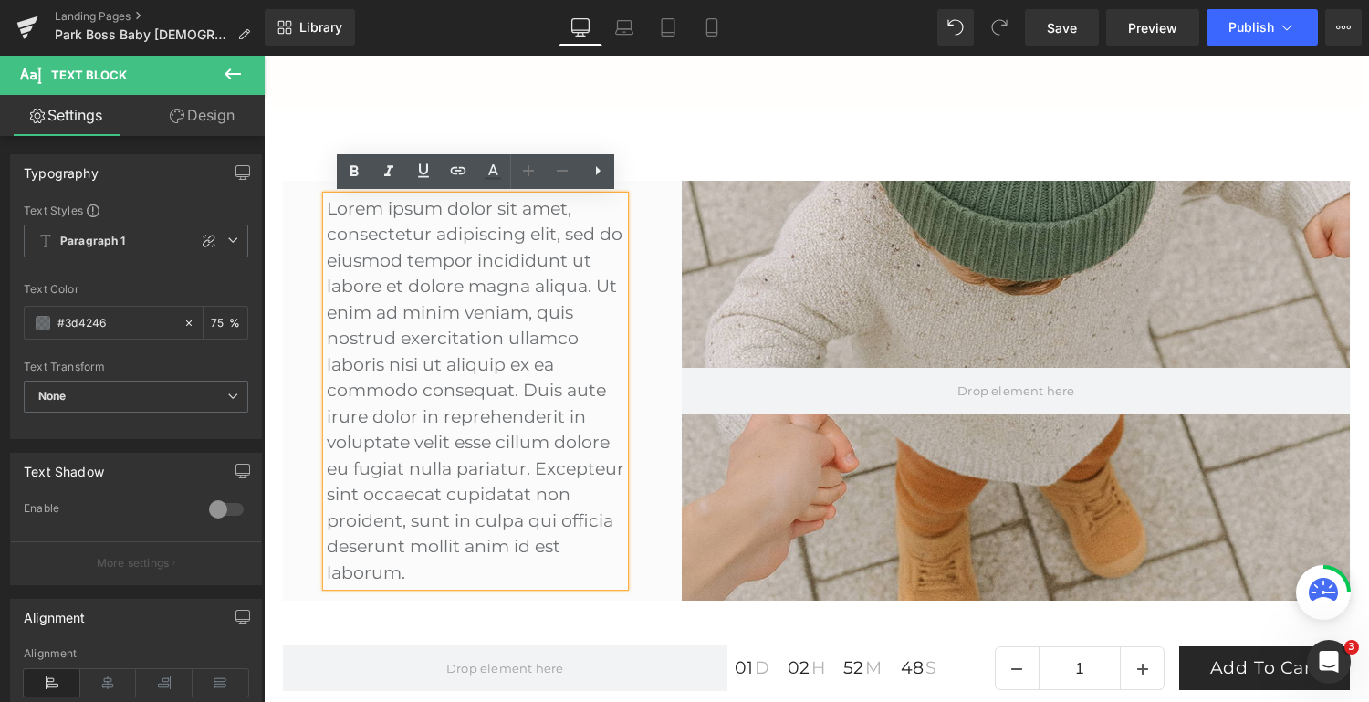
click at [437, 580] on p "Lorem ipsum dolor sit amet, consectetur adipiscing elit, sed do eiusmod tempor …" at bounding box center [476, 391] width 298 height 391
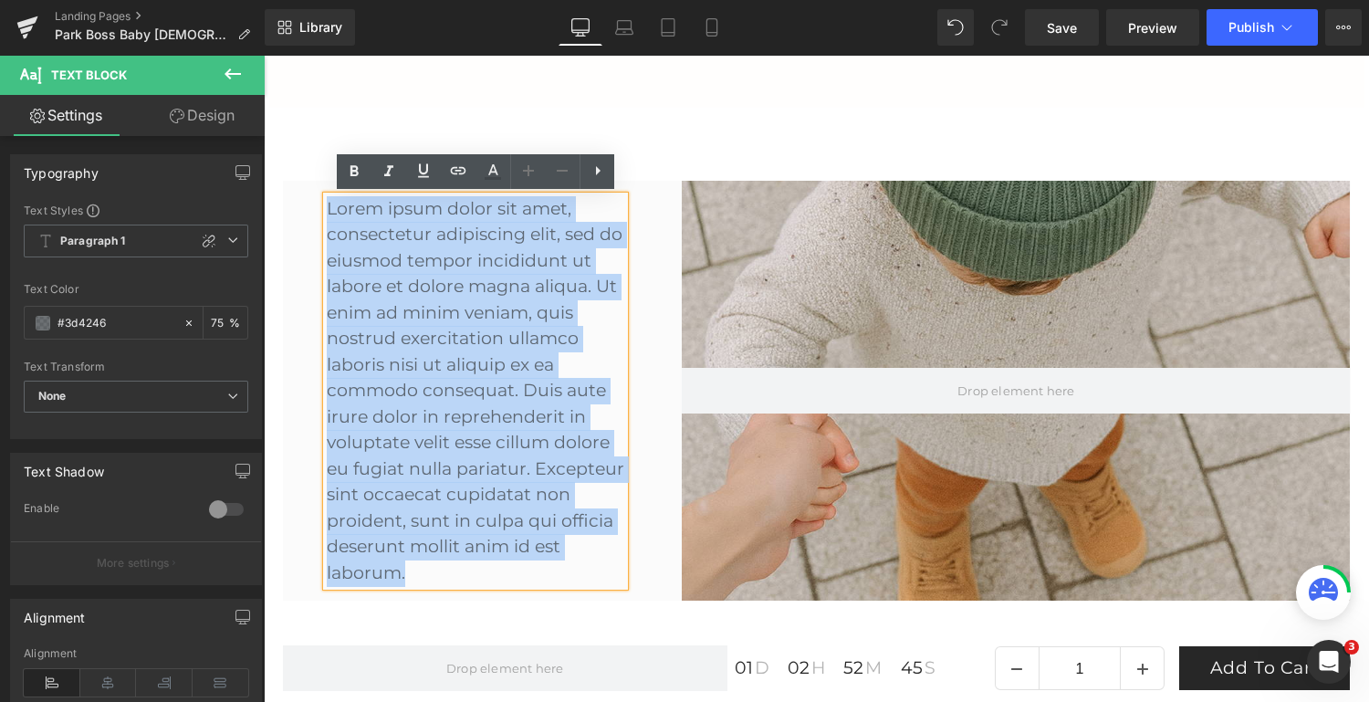
drag, startPoint x: 436, startPoint y: 577, endPoint x: 319, endPoint y: 177, distance: 416.5
click at [319, 177] on div "Lorem ipsum dolor sit amet, consectetur adipiscing elit, sed do eiusmod tempor …" at bounding box center [816, 354] width 1095 height 493
